Goal: Task Accomplishment & Management: Complete application form

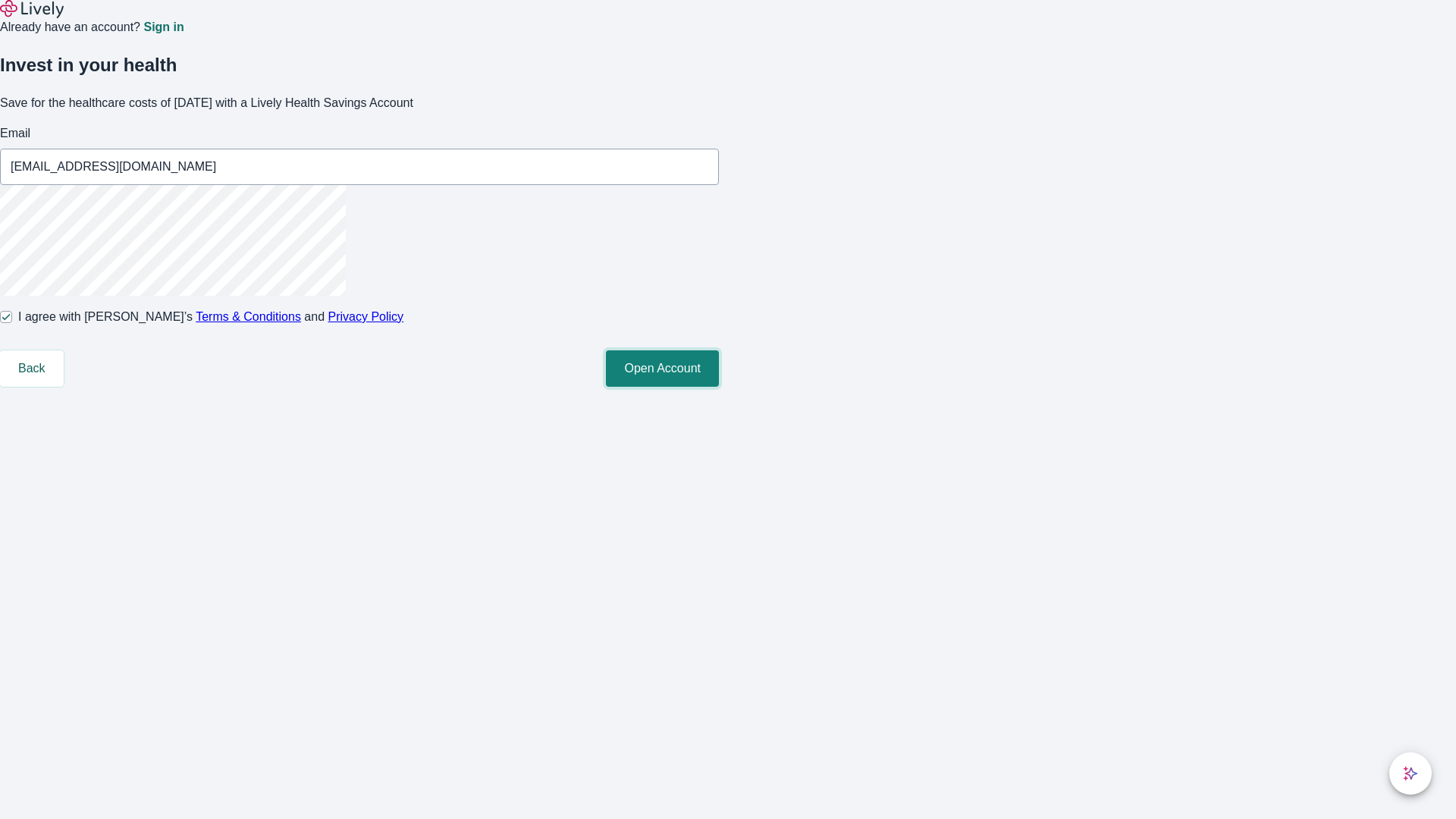
click at [719, 387] on button "Open Account" at bounding box center [662, 368] width 113 height 36
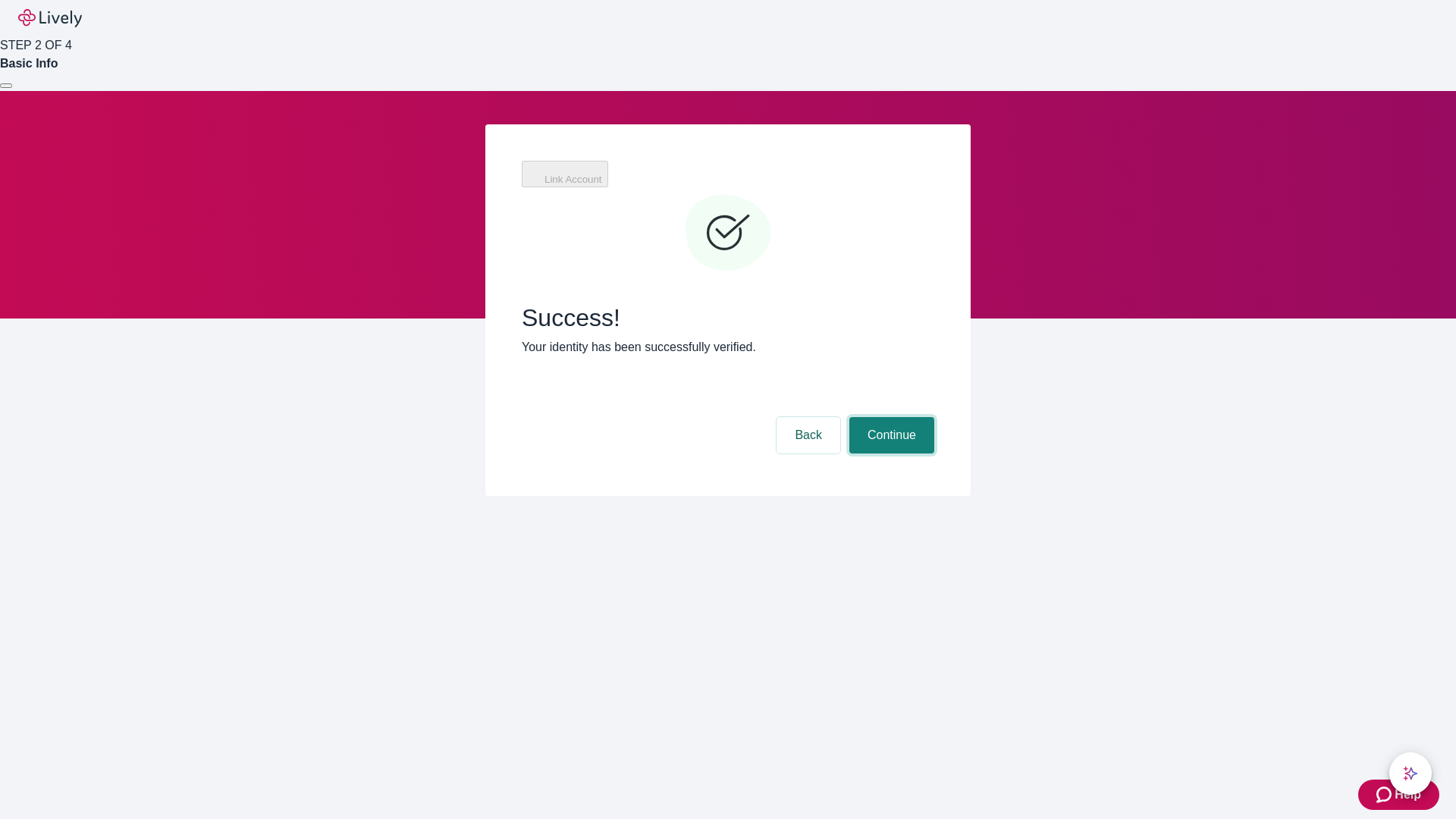
click at [889, 417] on button "Continue" at bounding box center [892, 435] width 85 height 36
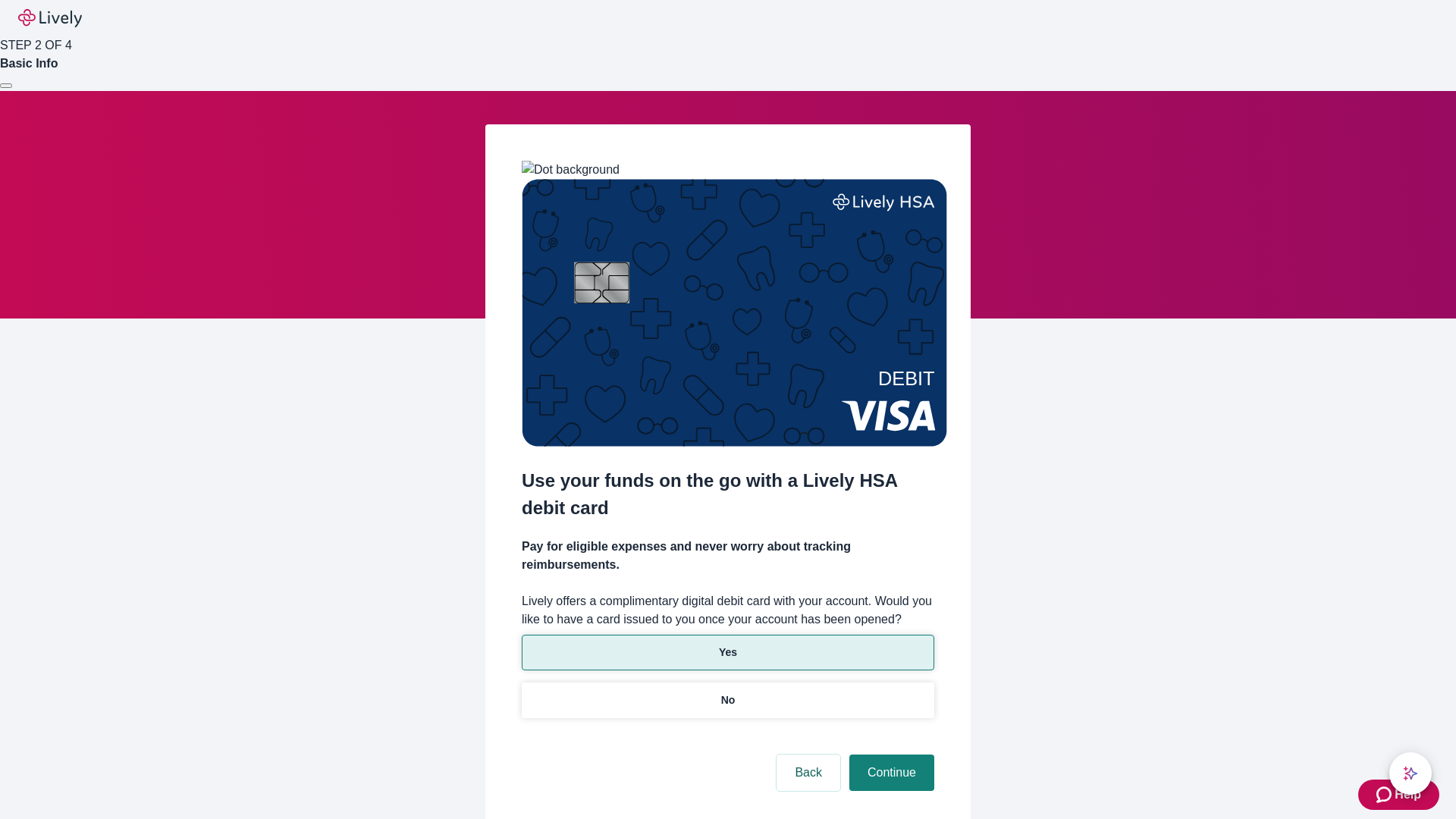
click at [727, 645] on p "Yes" at bounding box center [728, 653] width 19 height 16
click at [889, 754] on button "Continue" at bounding box center [892, 772] width 85 height 36
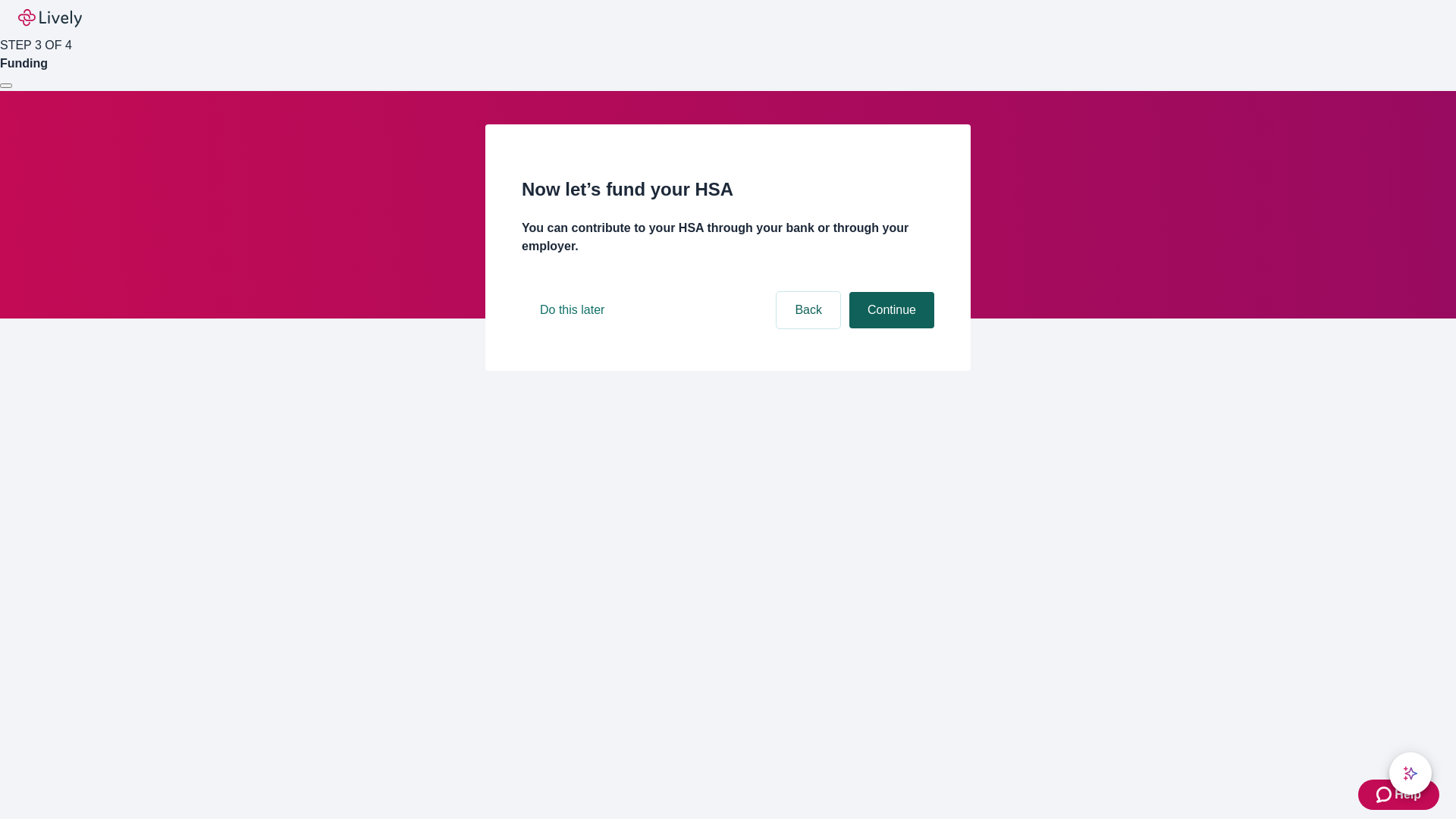
click at [889, 328] on button "Continue" at bounding box center [892, 310] width 85 height 36
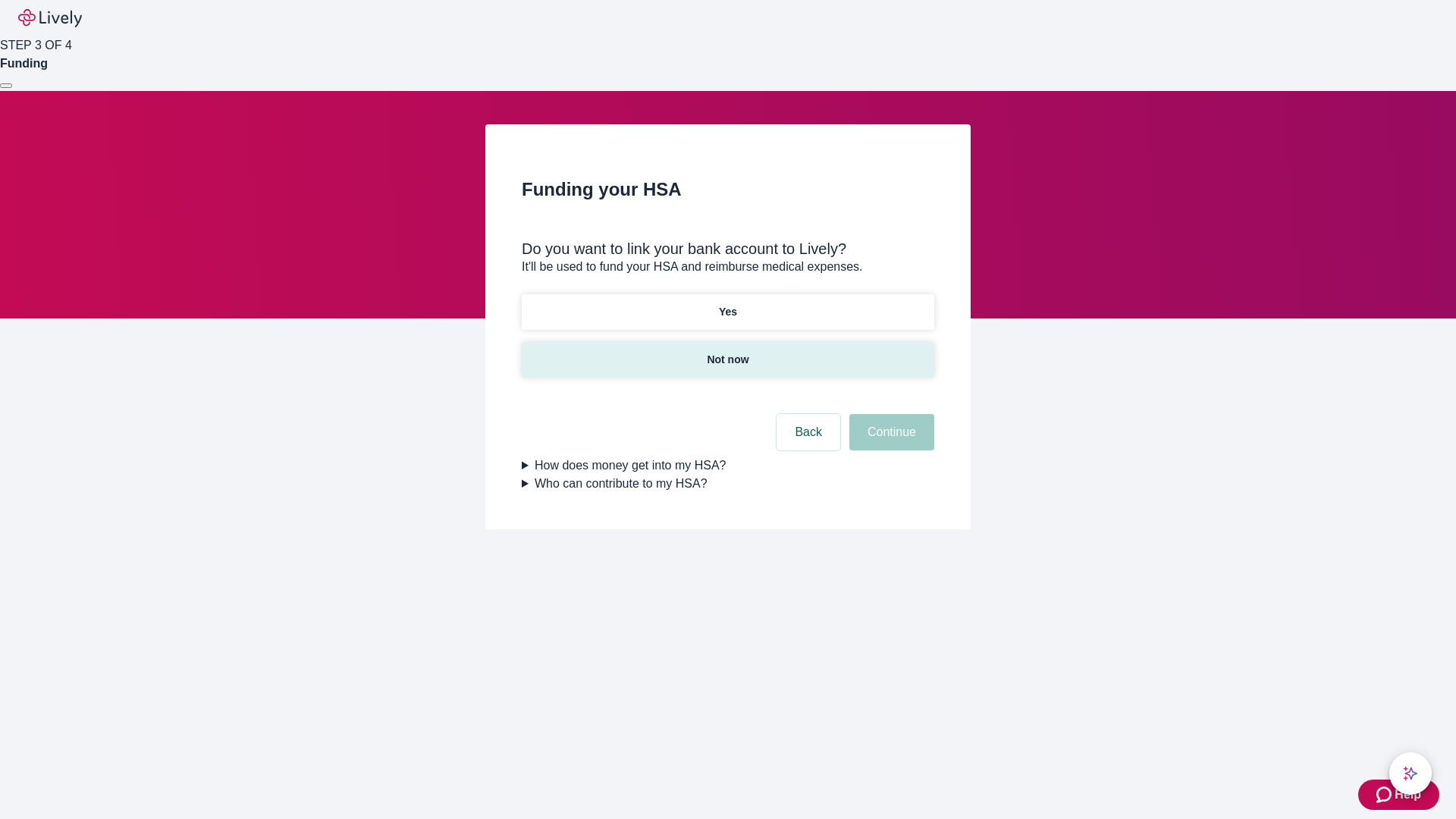
click at [727, 352] on p "Not now" at bounding box center [727, 359] width 42 height 16
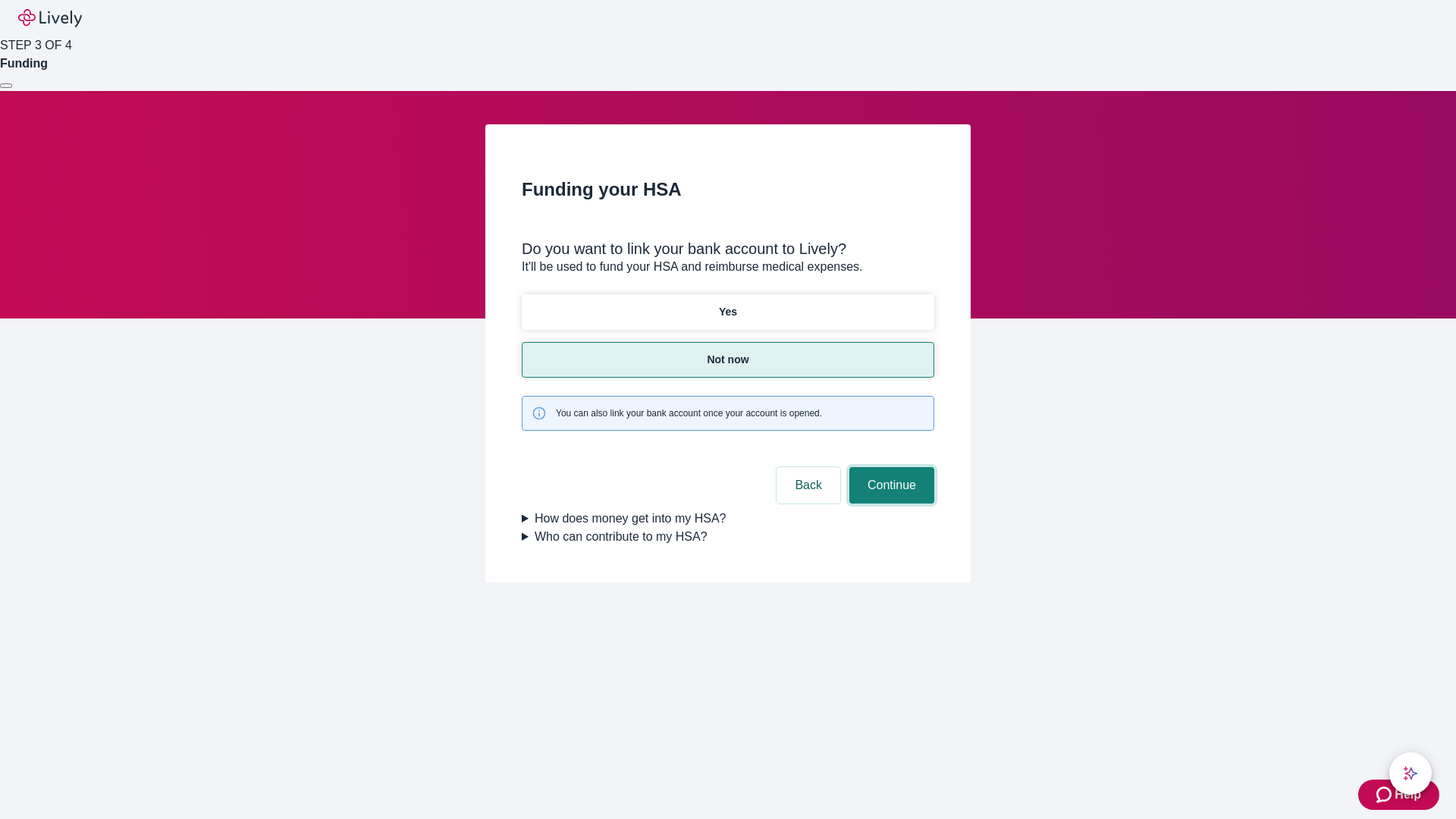
click at [889, 467] on button "Continue" at bounding box center [892, 484] width 85 height 36
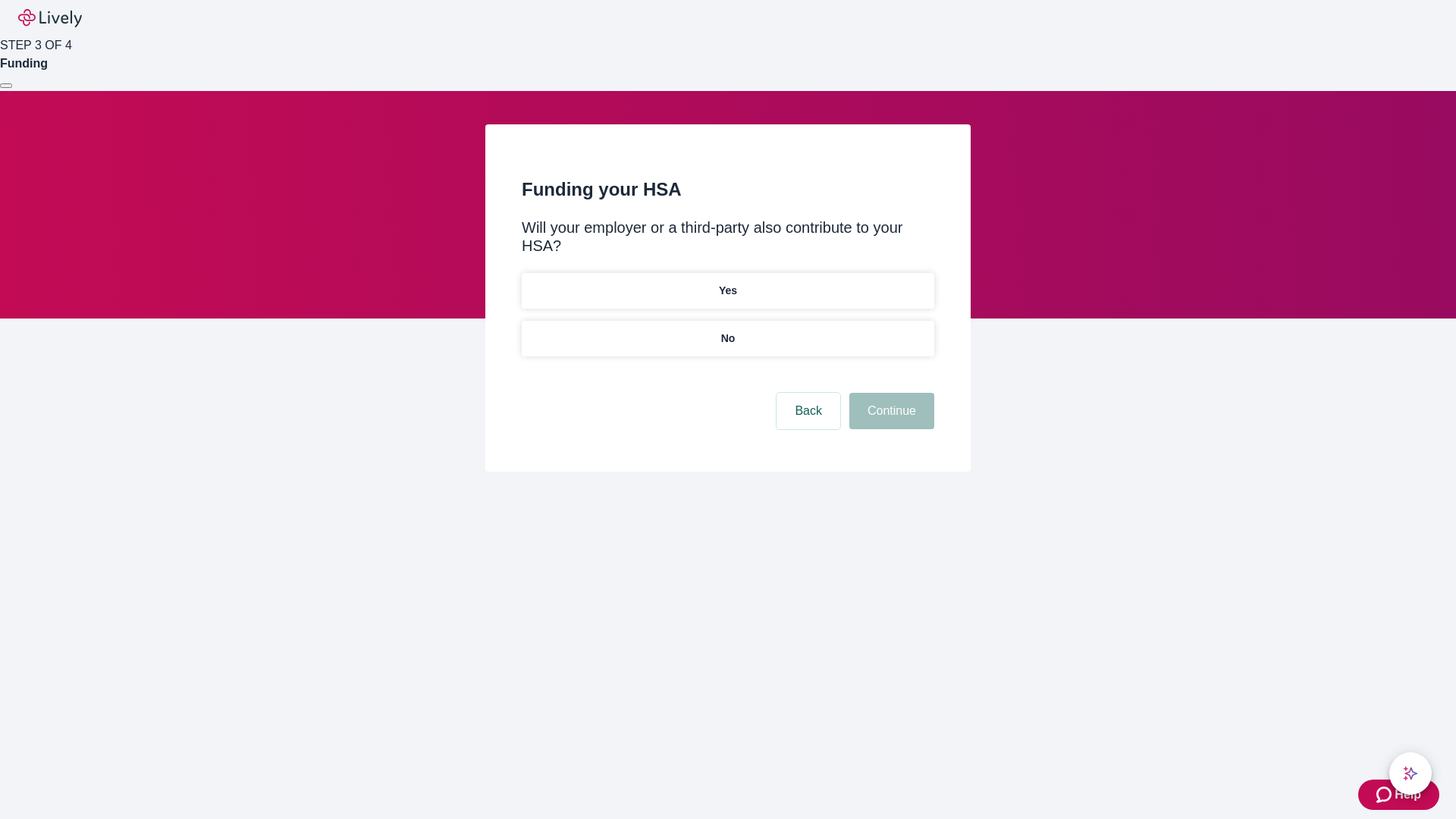
click at [727, 330] on p "No" at bounding box center [728, 338] width 14 height 16
click at [889, 392] on button "Continue" at bounding box center [892, 410] width 85 height 36
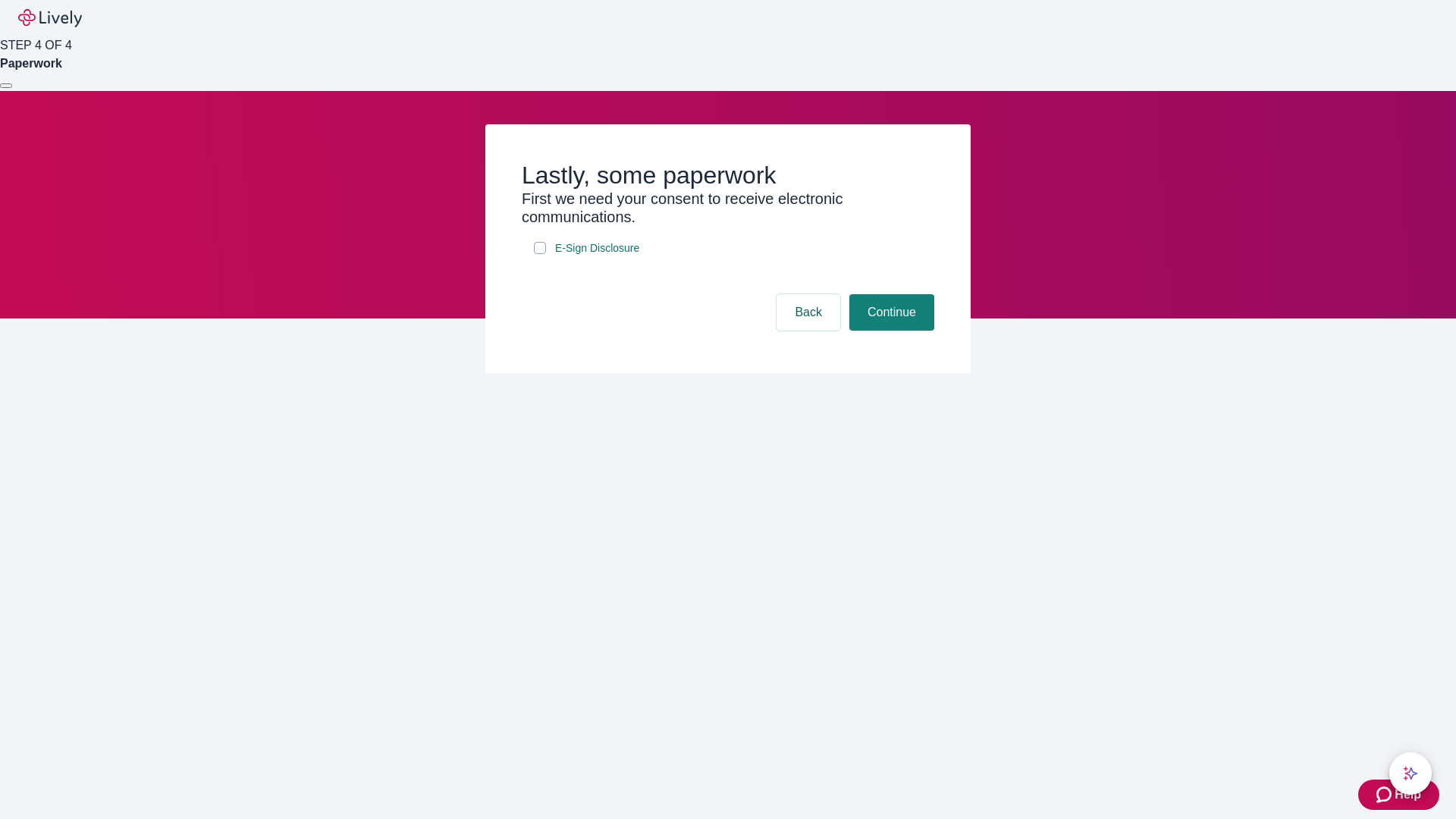
click at [540, 254] on input "E-Sign Disclosure" at bounding box center [540, 248] width 12 height 12
checkbox input "true"
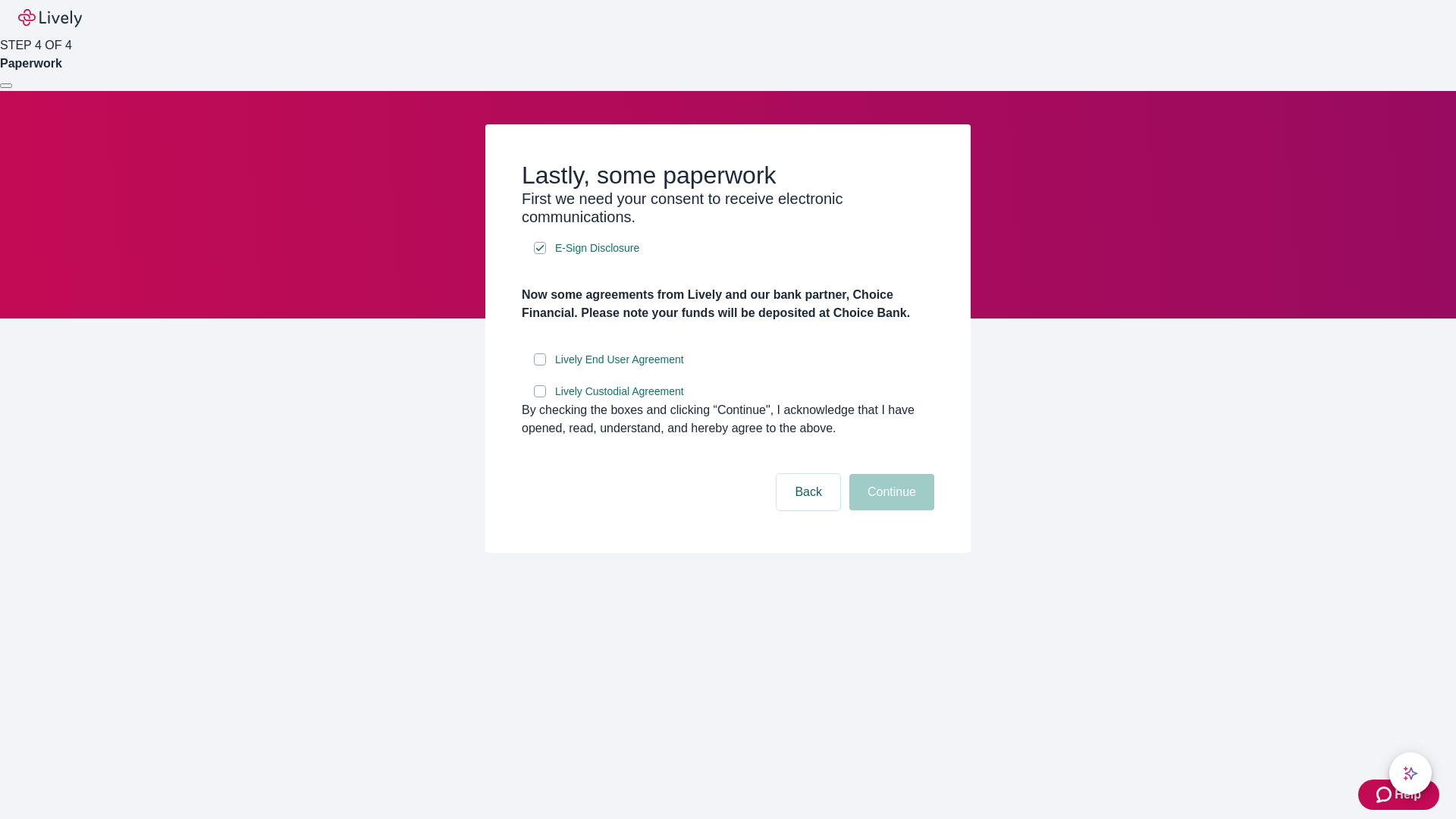
click at [540, 366] on input "Lively End User Agreement" at bounding box center [540, 359] width 12 height 12
checkbox input "true"
click at [540, 398] on input "Lively Custodial Agreement" at bounding box center [540, 391] width 12 height 12
checkbox input "true"
click at [889, 510] on button "Continue" at bounding box center [892, 491] width 85 height 36
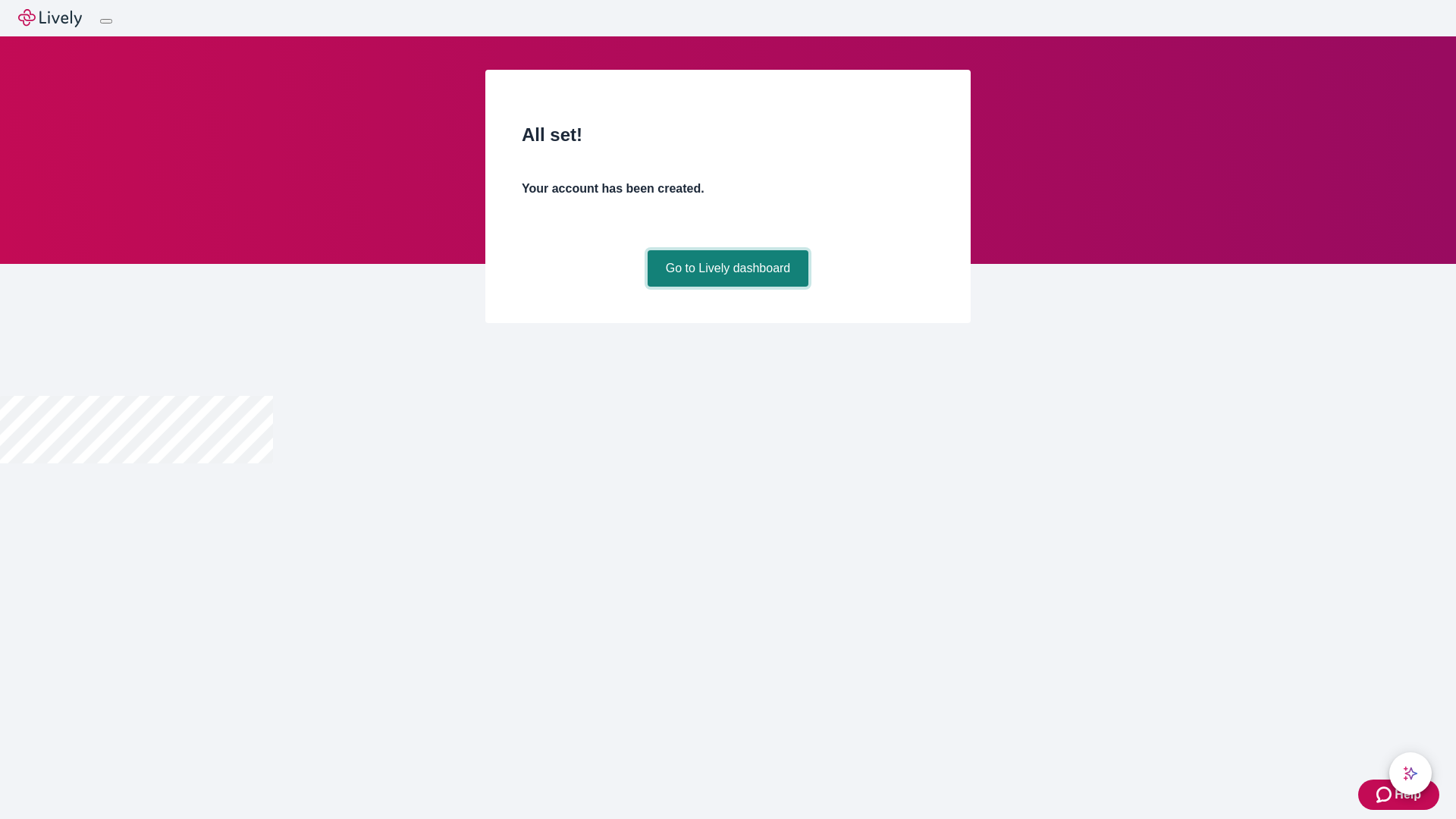
click at [727, 287] on link "Go to Lively dashboard" at bounding box center [728, 268] width 161 height 36
